Goal: Information Seeking & Learning: Check status

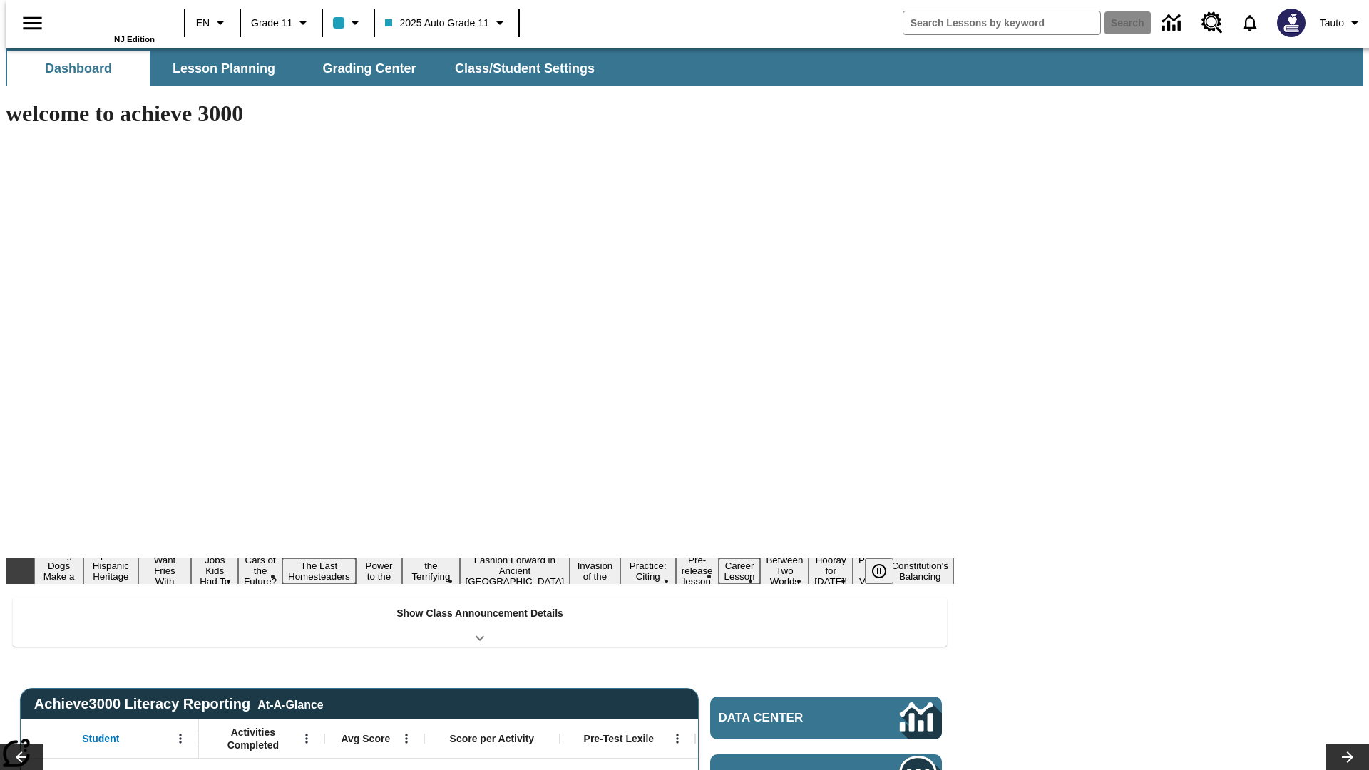
type input "-1"
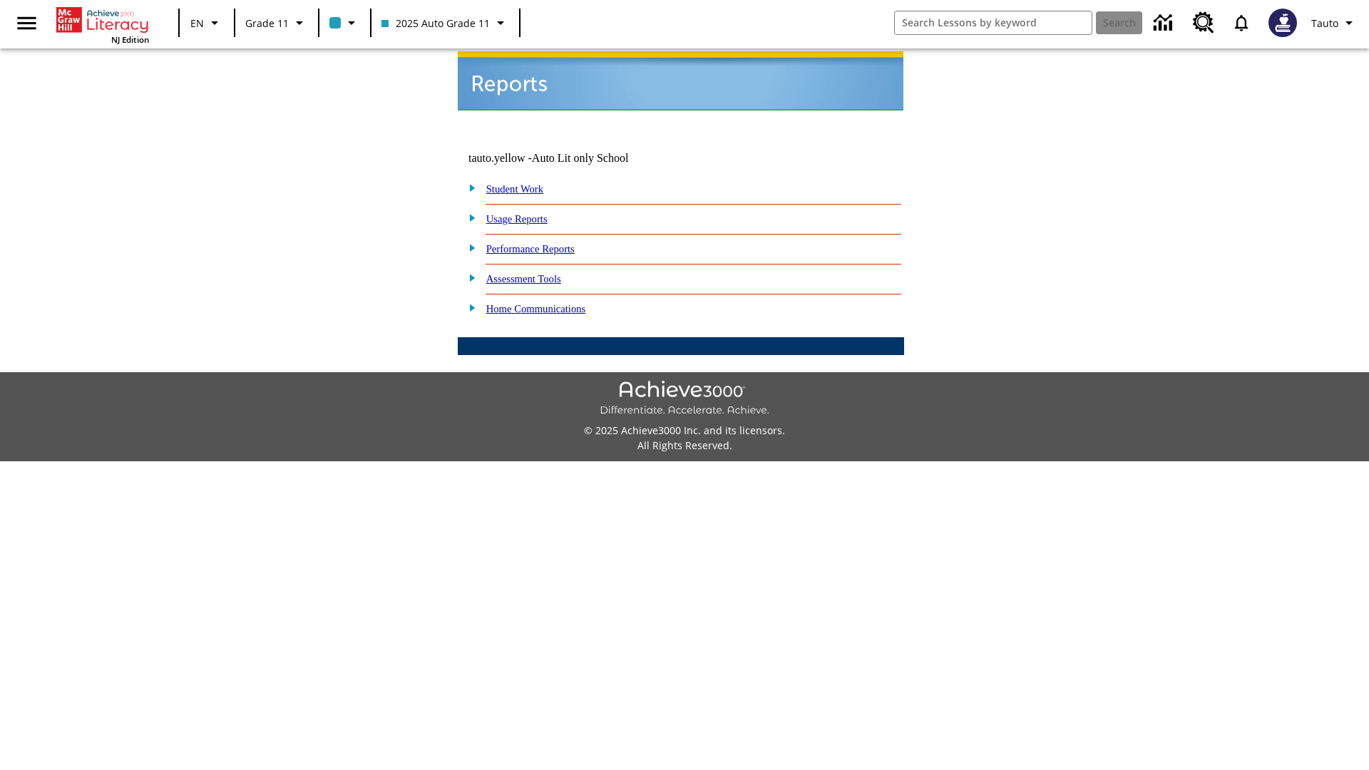
click at [527, 213] on link "Usage Reports" at bounding box center [516, 218] width 61 height 11
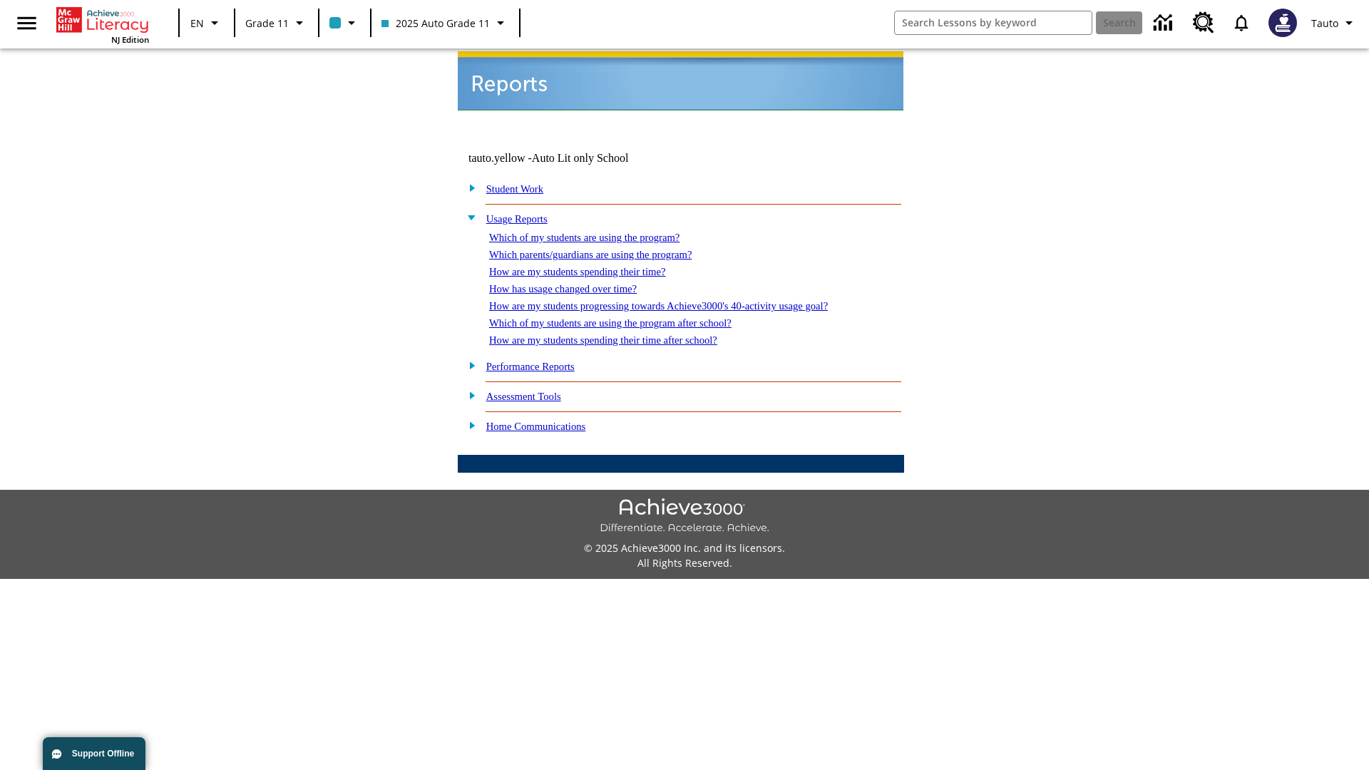
click at [599, 232] on link "Which of my students are using the program?" at bounding box center [584, 237] width 190 height 11
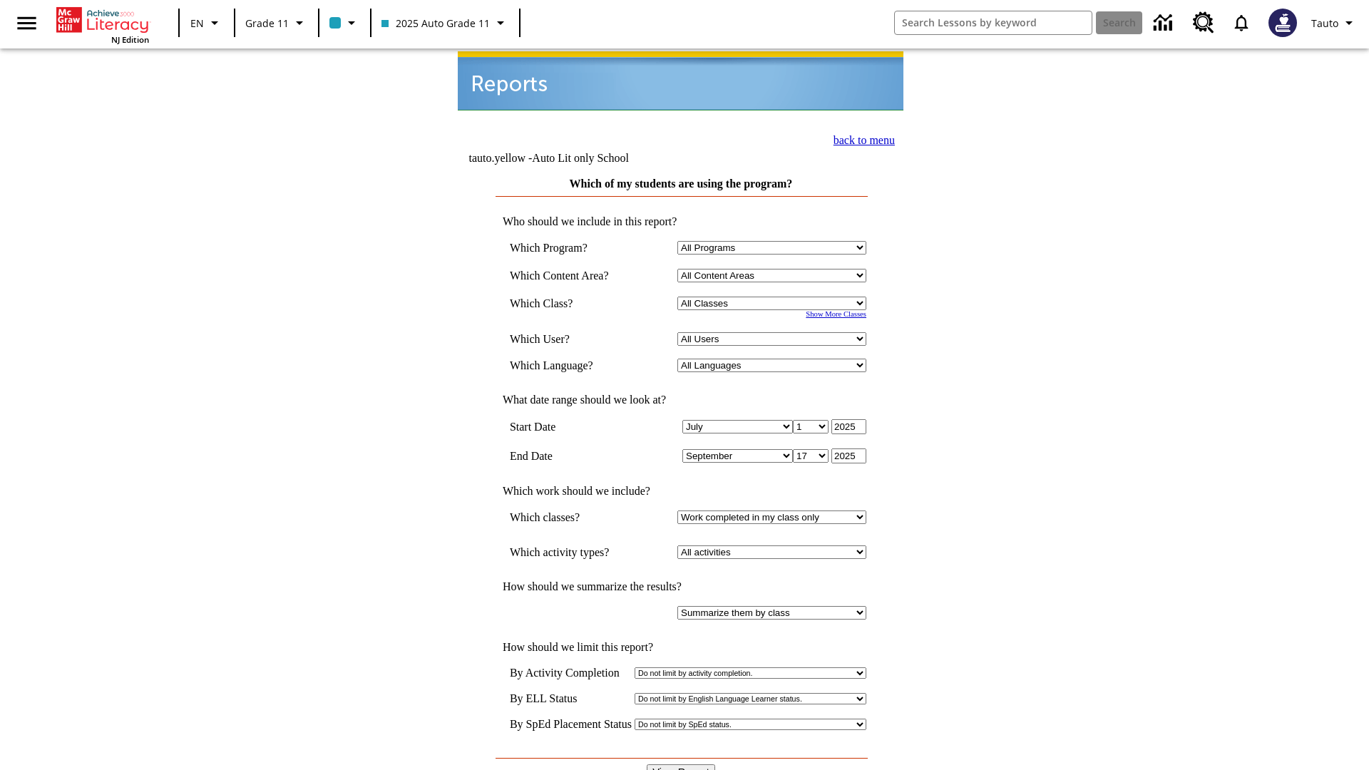
click at [774, 297] on select "Select a Class: All Classes 2025 Auto Grade 11 205 Auto Grade 11 Room 123 Empty…" at bounding box center [771, 304] width 189 height 14
select select "11133141"
select select "21437114"
click at [682, 764] on input "View Report" at bounding box center [681, 772] width 68 height 16
click at [860, 138] on link "back to menu" at bounding box center [864, 140] width 61 height 12
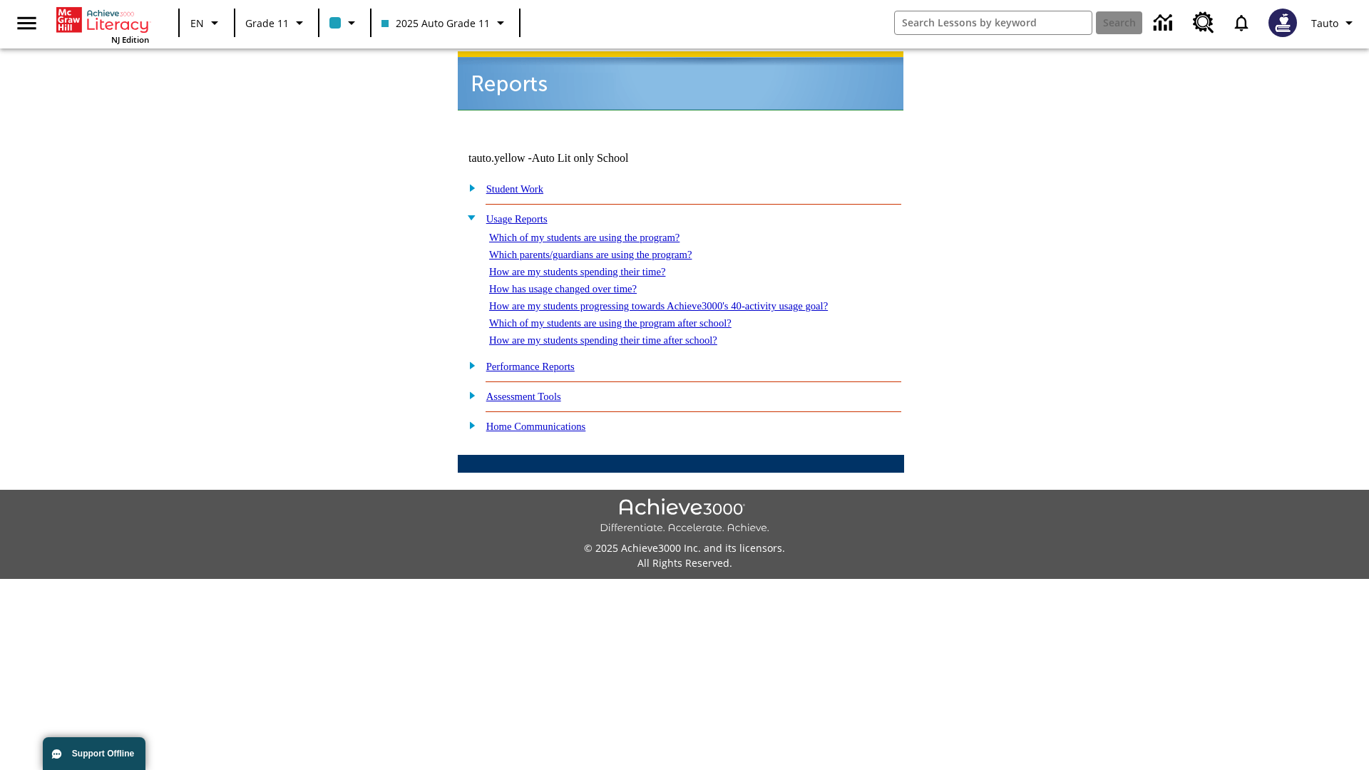
click at [606, 249] on link "Which parents/guardians are using the program?" at bounding box center [590, 254] width 202 height 11
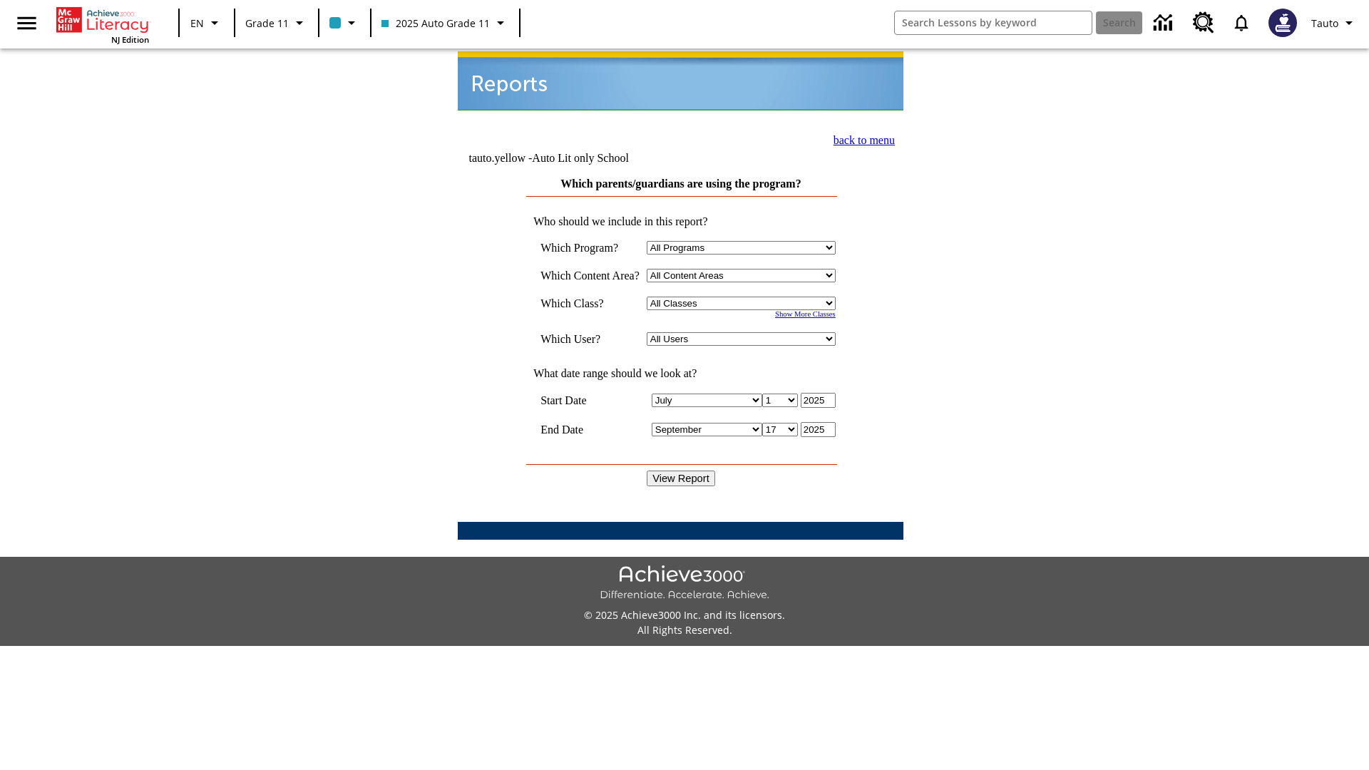
click at [744, 297] on select "Select a Class: All Classes 2025 Auto Grade 11 205 Auto Grade 11 Room 123 Empty…" at bounding box center [741, 304] width 189 height 14
select select "11133141"
click at [744, 332] on select "All Users Puma, Sautoen Puma, Sautoes Puma, Sautoss Twoclasses, Sautoen Twoclas…" at bounding box center [741, 339] width 189 height 14
select select "21437114"
click at [682, 471] on input "View Report" at bounding box center [681, 479] width 68 height 16
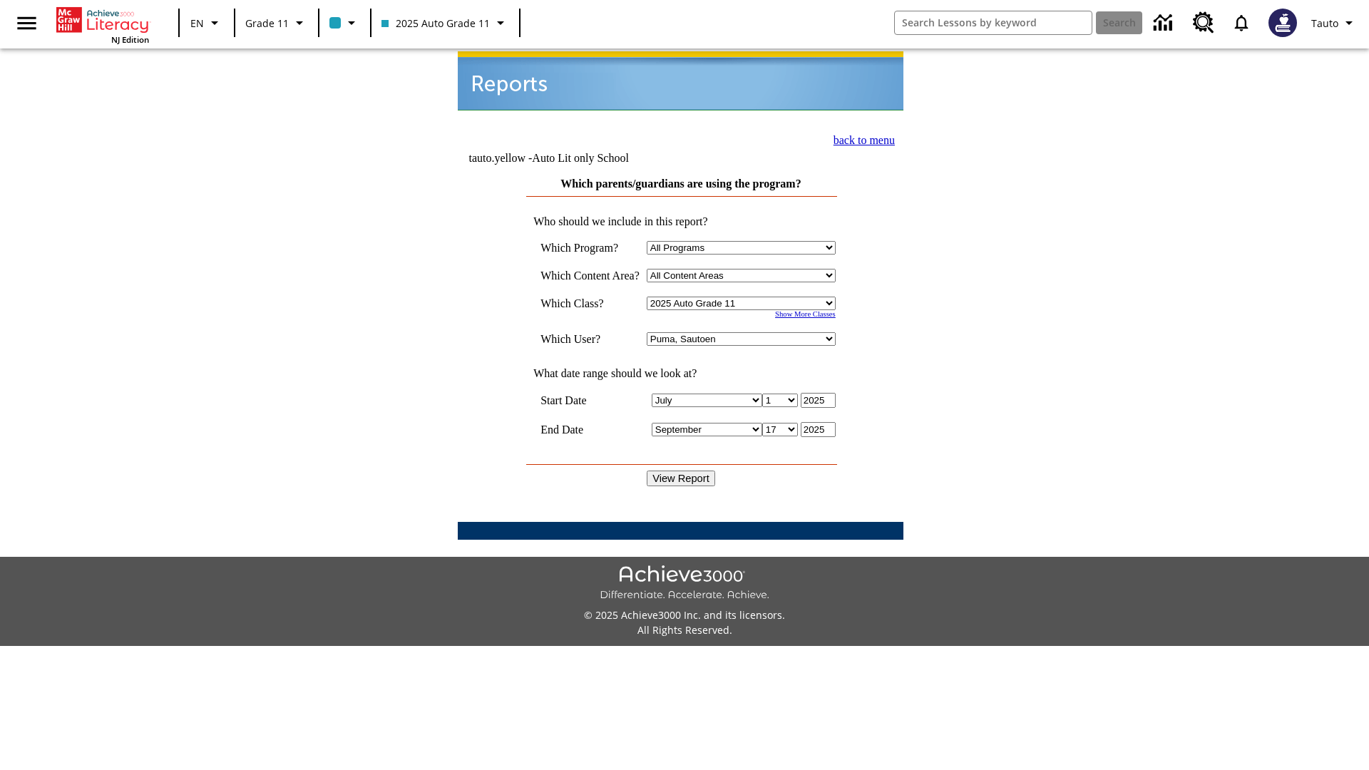
click at [860, 138] on link "back to menu" at bounding box center [864, 140] width 61 height 12
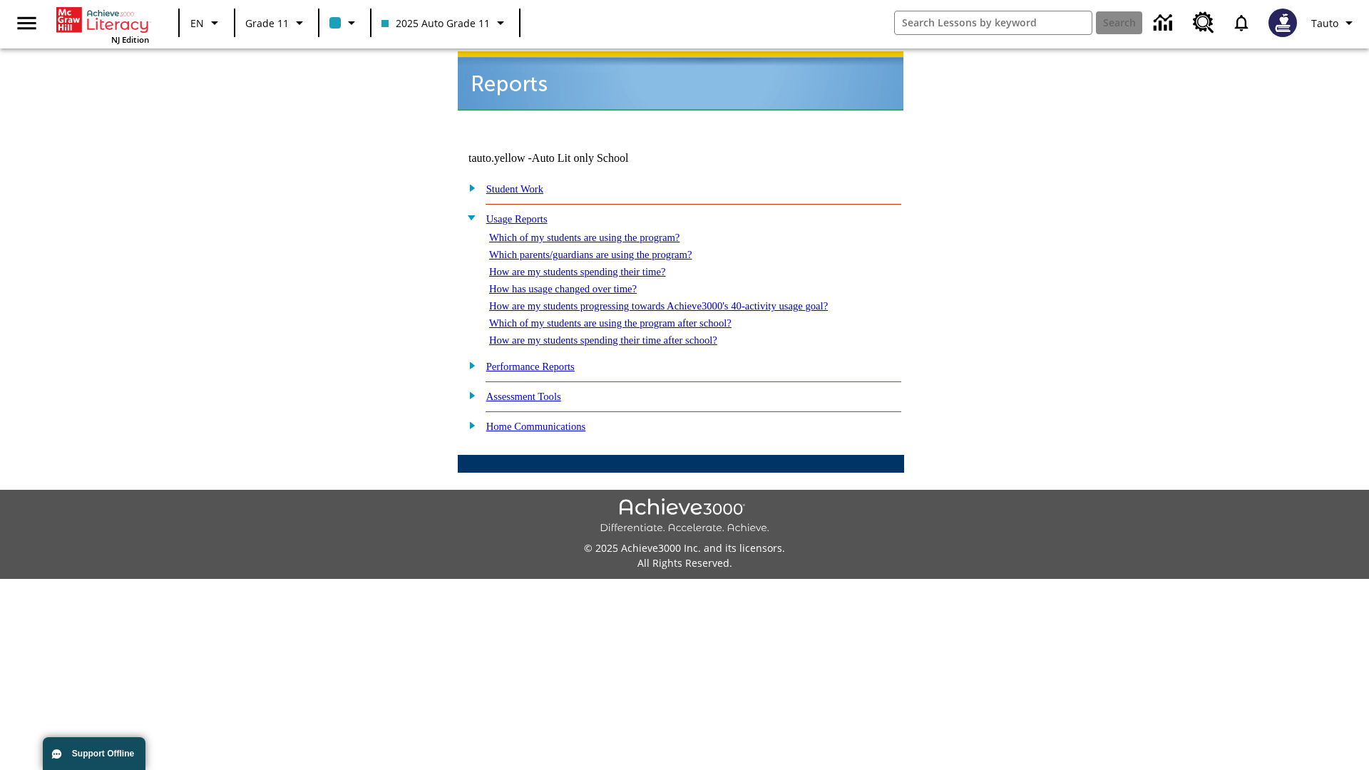
click at [591, 266] on link "How are my students spending their time?" at bounding box center [577, 271] width 176 height 11
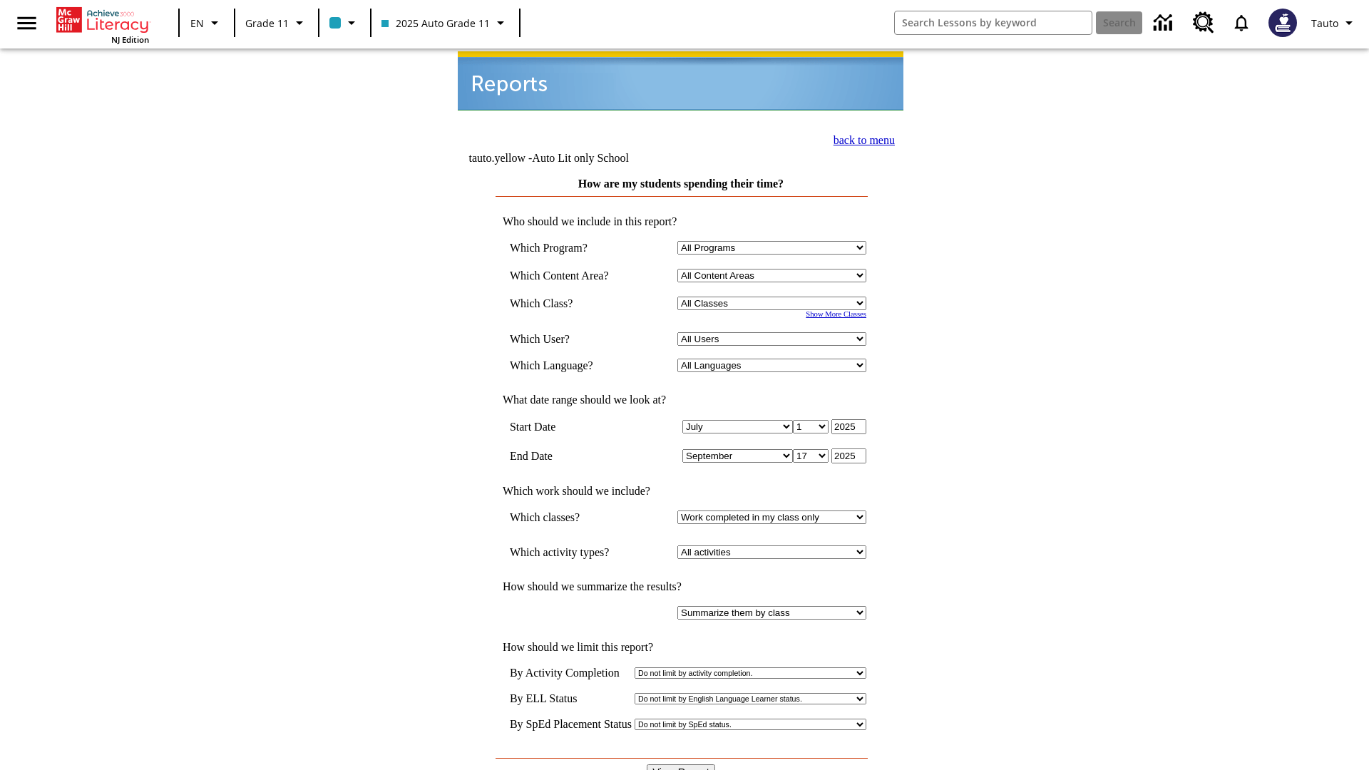
click at [774, 297] on select "Select a Class: All Classes 2025 Auto Grade 11 205 Auto Grade 11 Room 123 Empty…" at bounding box center [771, 304] width 189 height 14
select select "11133141"
select select "21437114"
click at [682, 764] on input "View Report" at bounding box center [681, 772] width 68 height 16
click at [860, 138] on link "back to menu" at bounding box center [864, 140] width 61 height 12
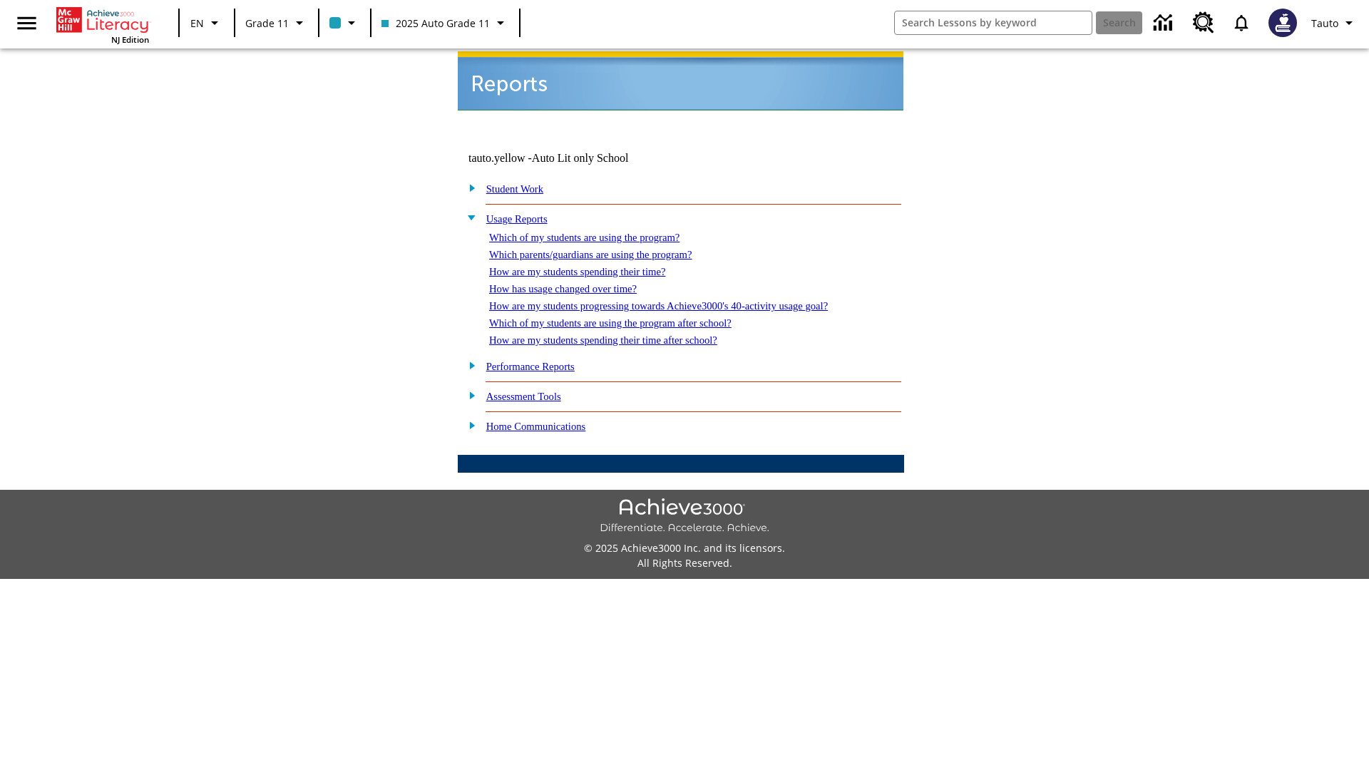
click at [575, 283] on link "How has usage changed over time?" at bounding box center [563, 288] width 148 height 11
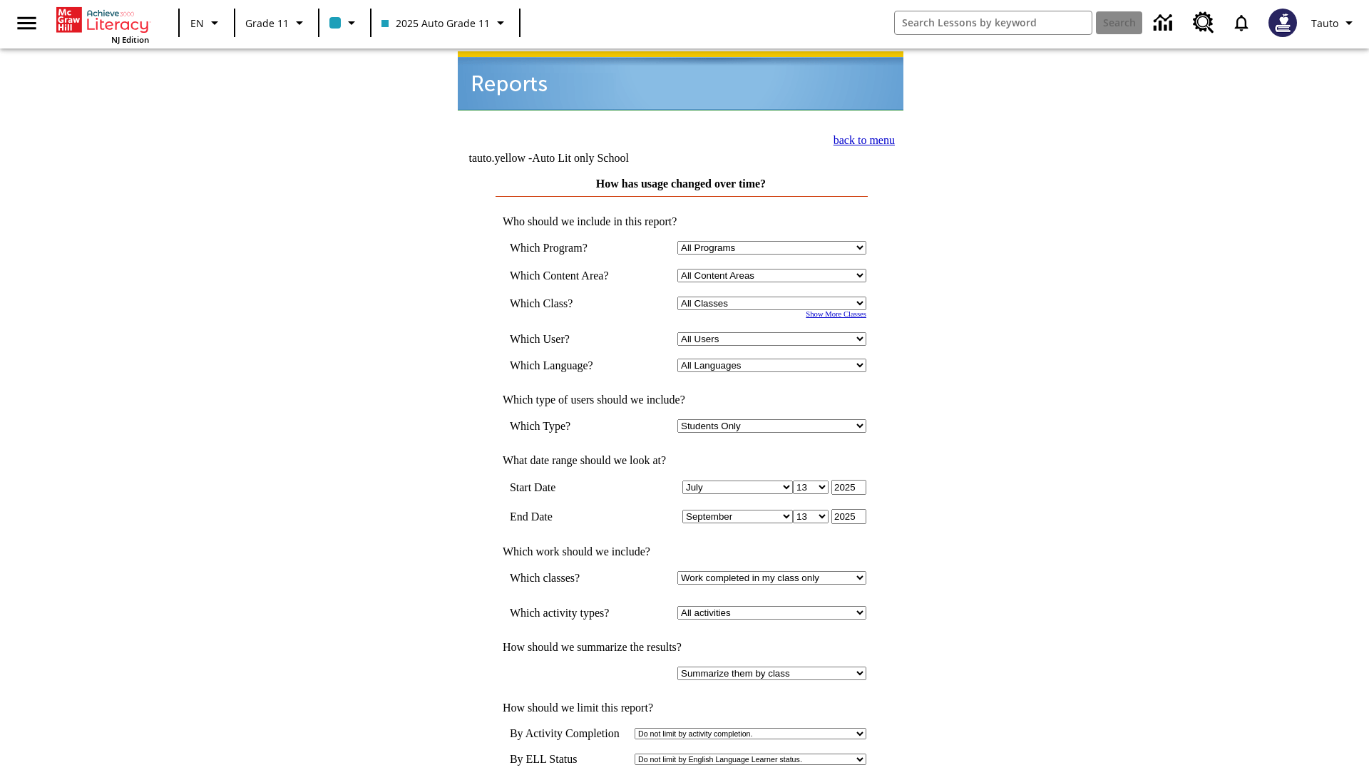
click at [774, 297] on select "Select a Class: All Classes 2025 Auto Grade 11 205 Auto Grade 11 Room 123 Empty…" at bounding box center [771, 304] width 189 height 14
select select "11133141"
click at [774, 332] on select "All Users Puma, Sautoen Puma, Sautoes Puma, Sautoss Twoclasses, Sautoen Twoscho…" at bounding box center [771, 339] width 189 height 14
select select "21437114"
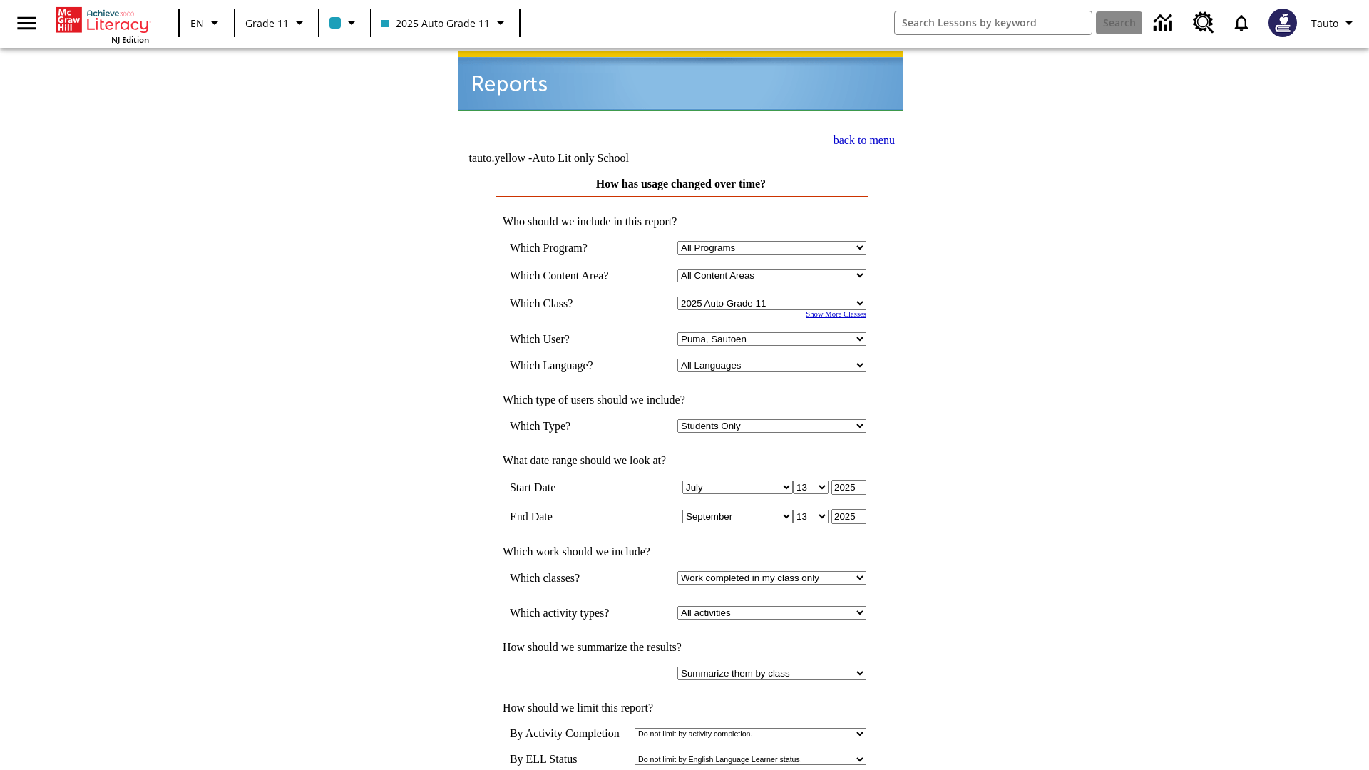
click at [860, 138] on link "back to menu" at bounding box center [864, 140] width 61 height 12
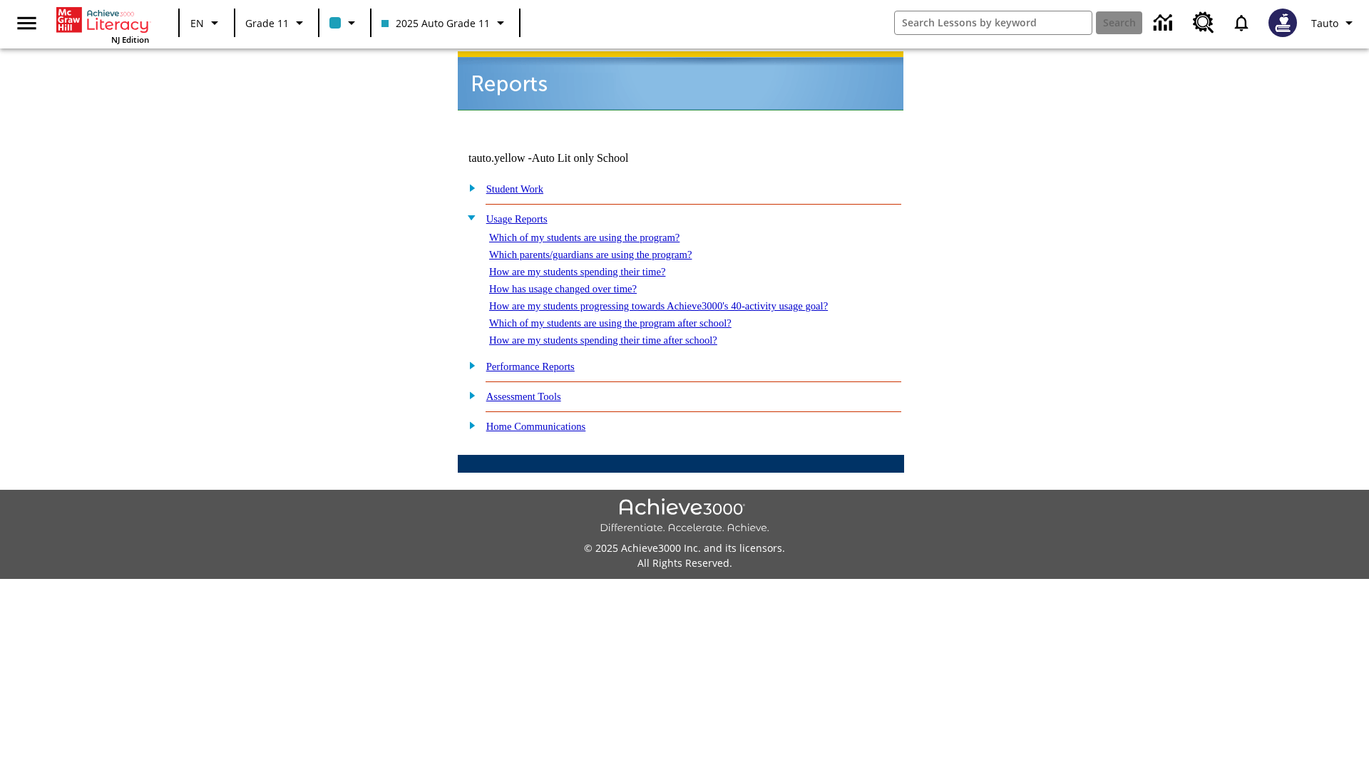
click at [683, 300] on link "How are my students progressing towards Achieve3000's 40-activity usage goal?" at bounding box center [658, 305] width 339 height 11
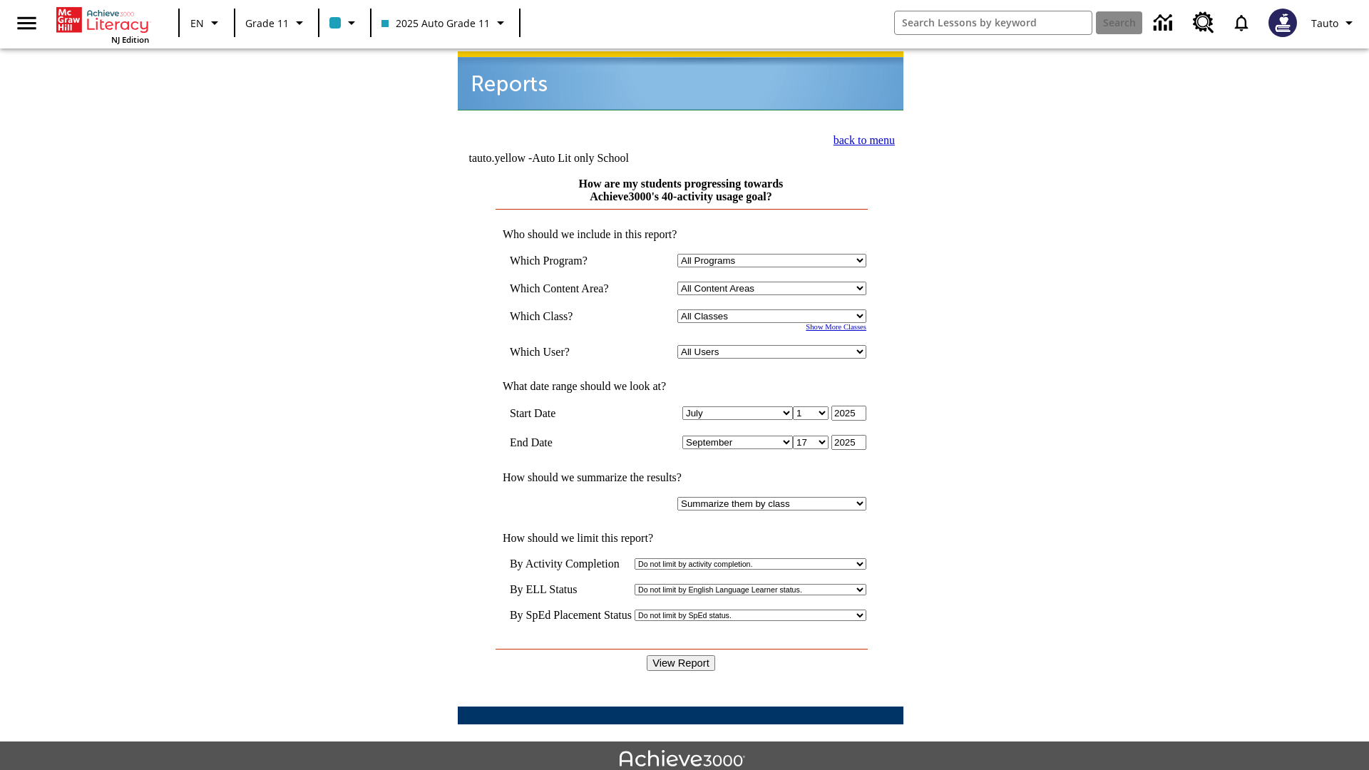
click at [774, 309] on select "Select a Class: All Classes 2025 Auto Grade 11 205 Auto Grade 11 Room 123 Empty…" at bounding box center [771, 316] width 189 height 14
select select "11133141"
click at [774, 345] on select "All Users Puma, Sautoen Puma, Sautoes Puma, Sautoss Twoclasses, Sautoen Twoscho…" at bounding box center [771, 352] width 189 height 14
select select "21437114"
click at [682, 655] on input "View Report" at bounding box center [681, 663] width 68 height 16
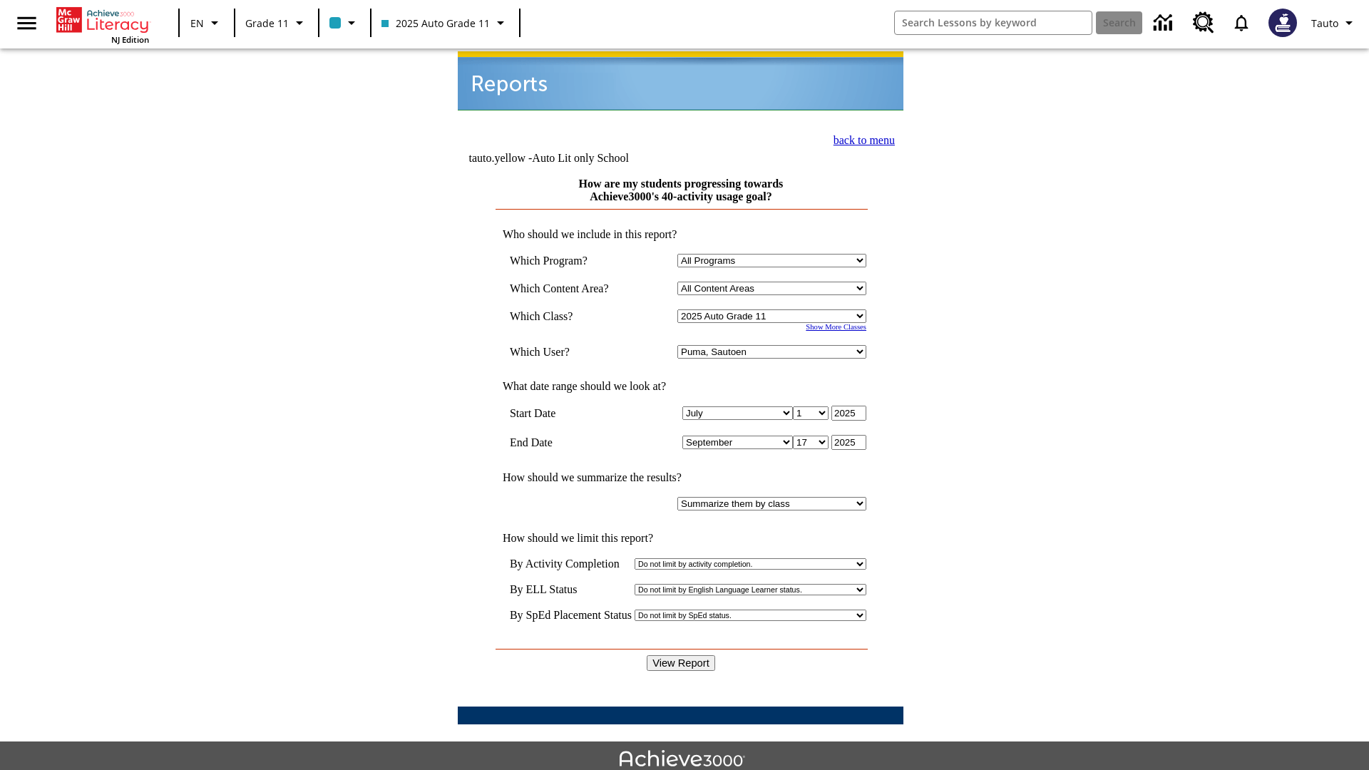
click at [860, 138] on link "back to menu" at bounding box center [864, 140] width 61 height 12
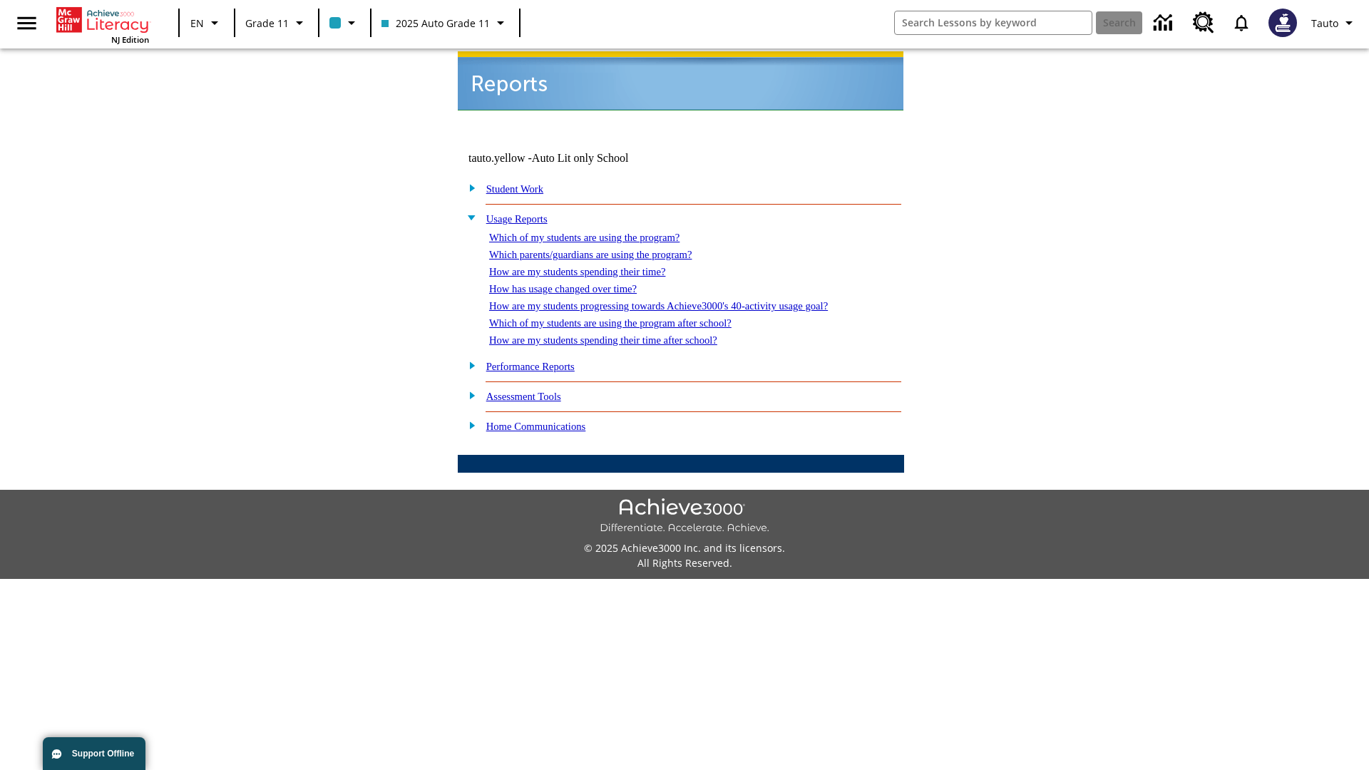
click at [628, 317] on link "Which of my students are using the program after school?" at bounding box center [610, 322] width 242 height 11
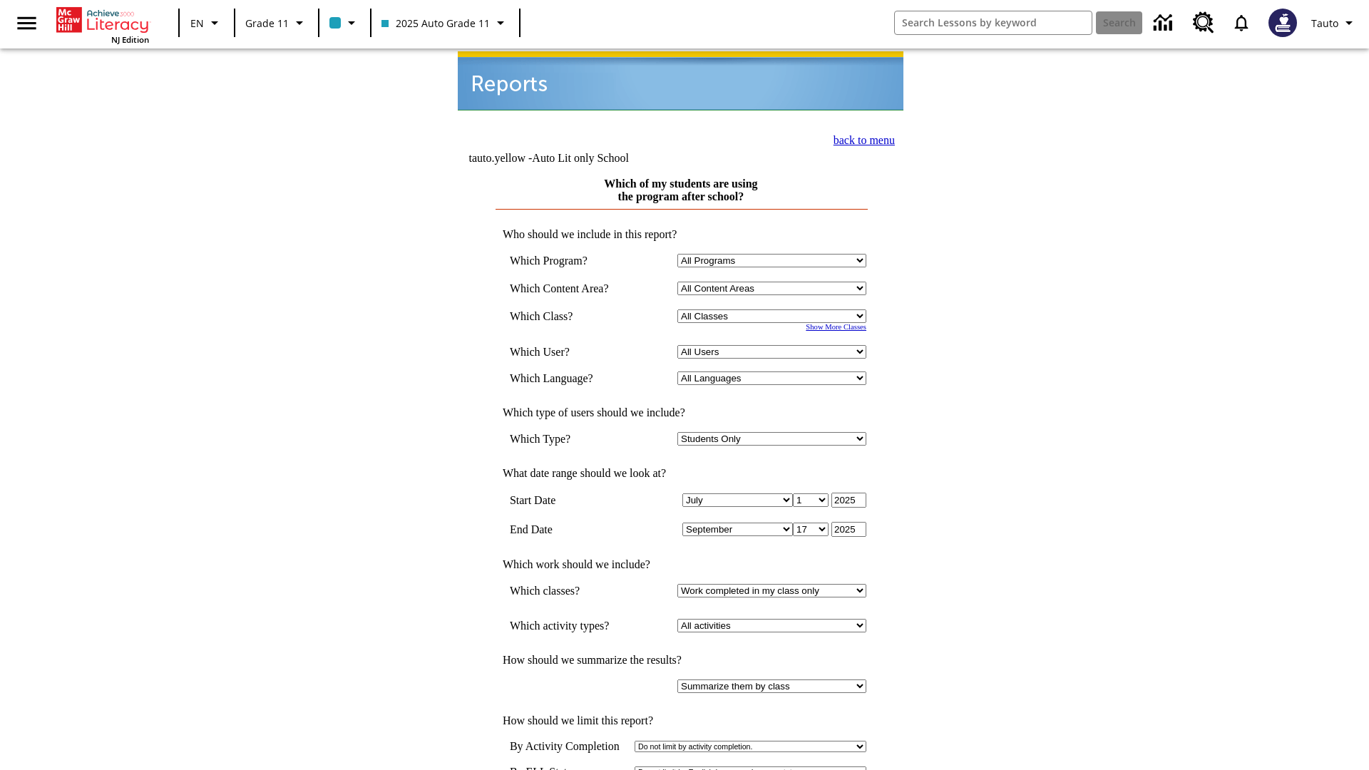
select select "11133141"
click at [774, 345] on select "All Users Puma, Sautoen Puma, Sautoes Puma, Sautoss Twoclasses, Sautoen Twoscho…" at bounding box center [771, 352] width 189 height 14
select select "21437114"
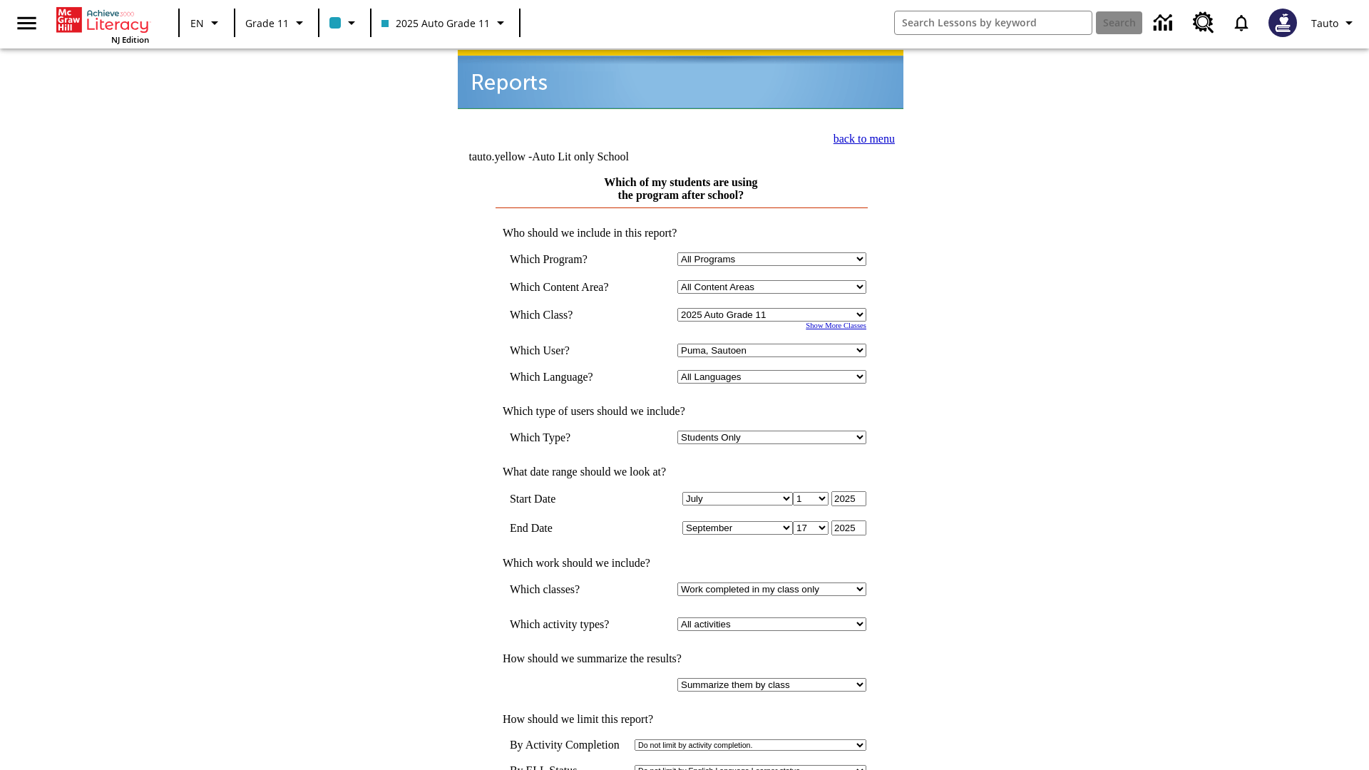
click at [860, 137] on link "back to menu" at bounding box center [864, 139] width 61 height 12
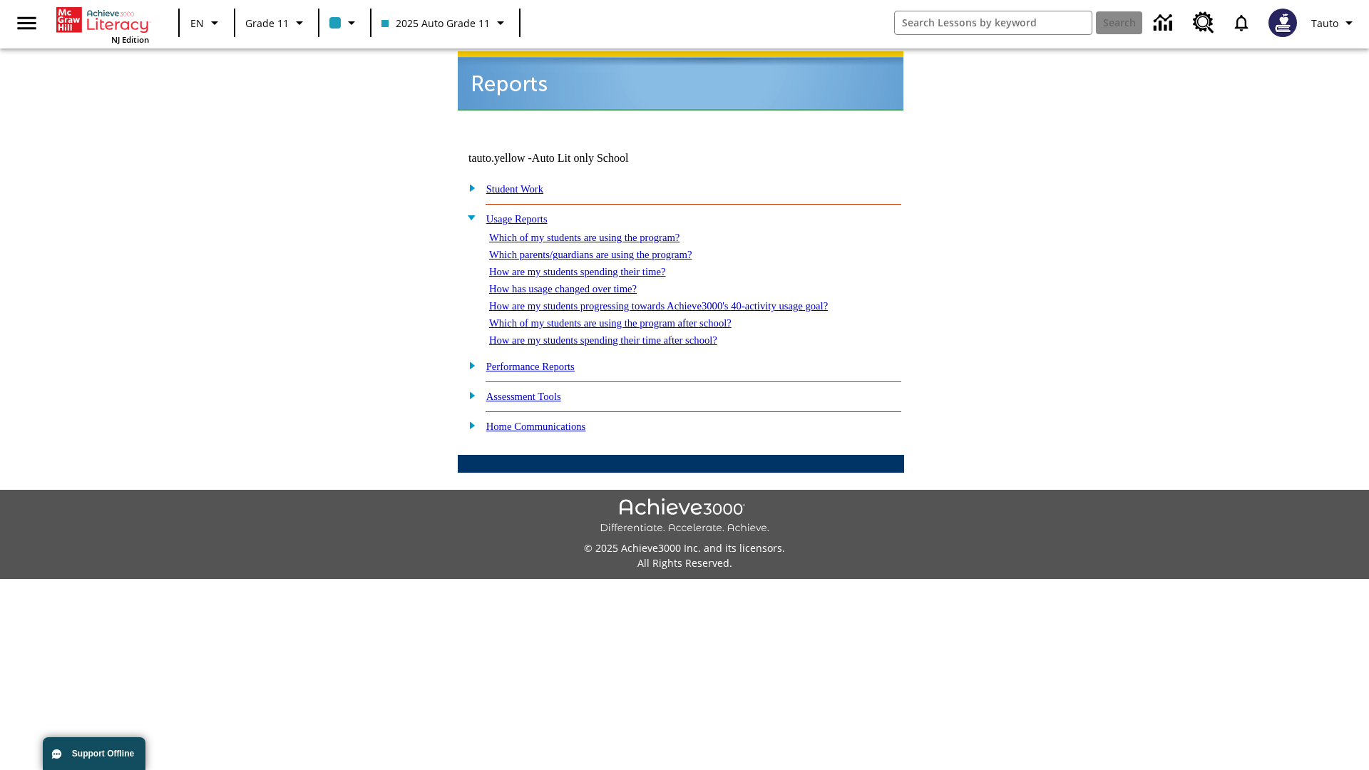
click at [620, 334] on link "How are my students spending their time after school?" at bounding box center [603, 339] width 228 height 11
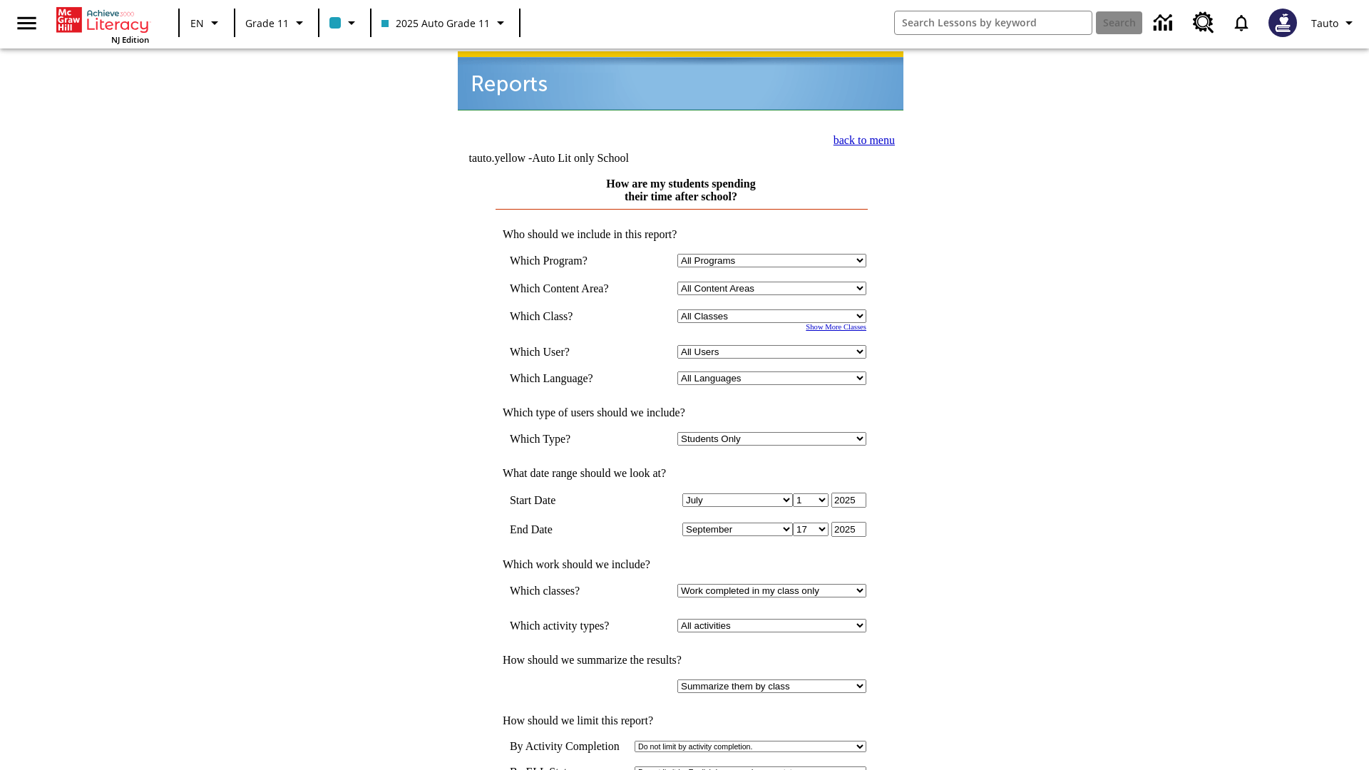
select select "11133141"
click at [774, 345] on select "All Users Puma, Sautoen Puma, Sautoes Puma, Sautoss Twoclasses, Sautoen Twoscho…" at bounding box center [771, 352] width 189 height 14
select select "21437114"
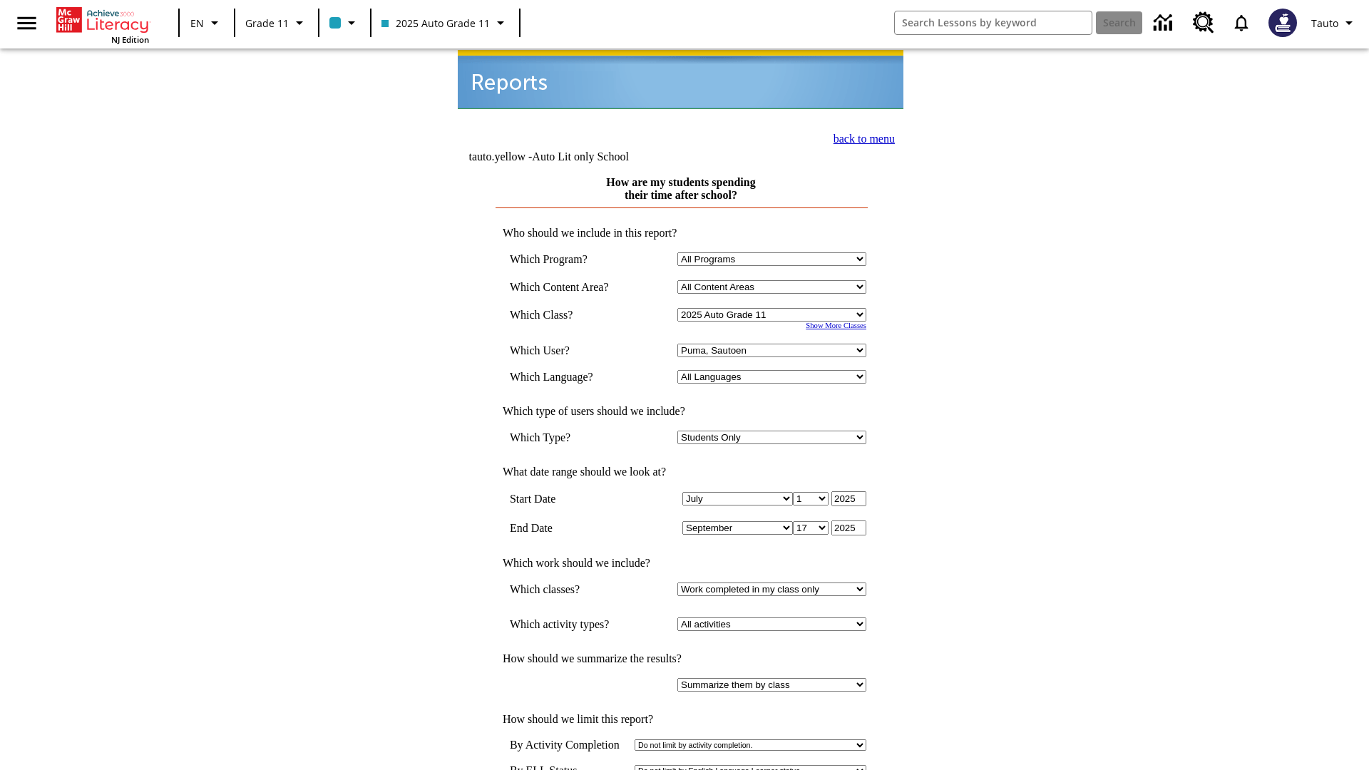
click at [860, 137] on link "back to menu" at bounding box center [864, 139] width 61 height 12
